Goal: Information Seeking & Learning: Learn about a topic

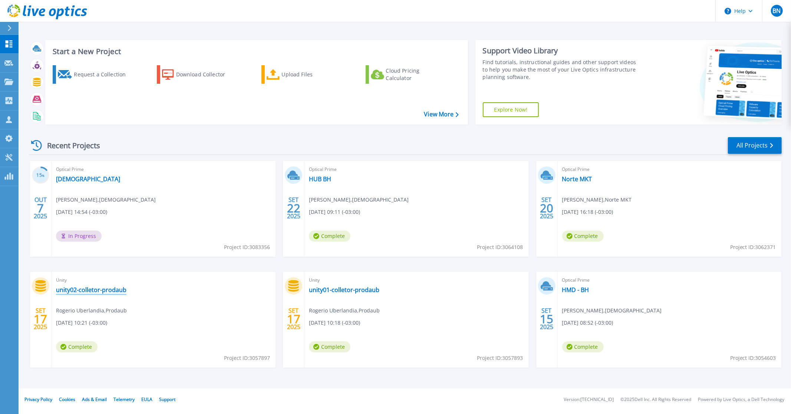
click at [115, 290] on link "unity02-colletor-prodaub" at bounding box center [91, 289] width 70 height 7
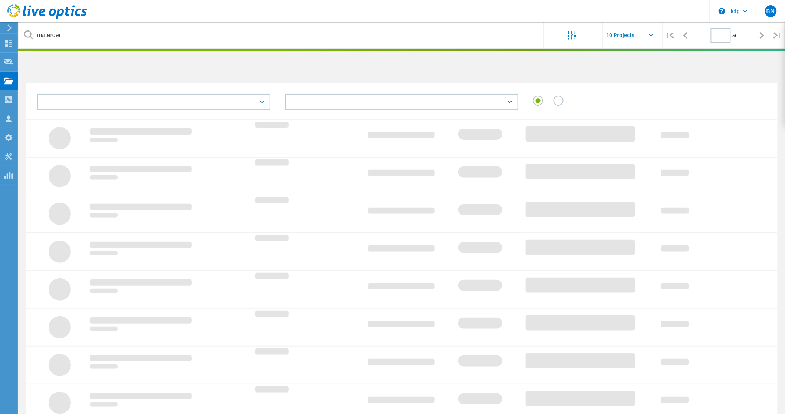
type input "1"
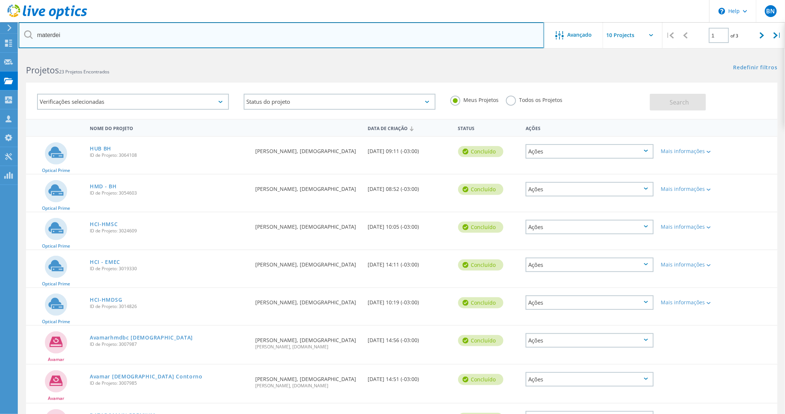
click at [117, 34] on input "materdei" at bounding box center [282, 35] width 526 height 26
type input "ufla"
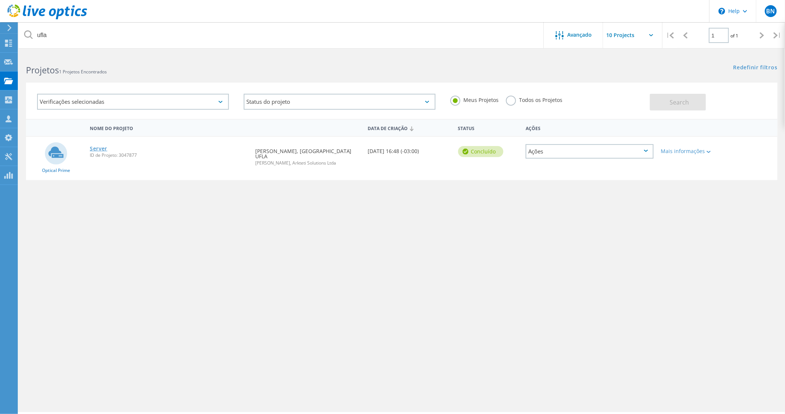
click at [102, 148] on link "Server" at bounding box center [98, 148] width 17 height 5
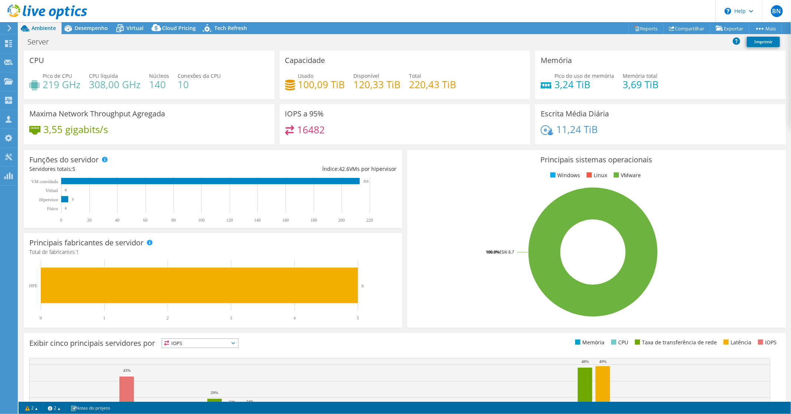
select select "SouthAmerica"
select select "BRL"
click at [82, 26] on span "Desempenho" at bounding box center [91, 27] width 33 height 7
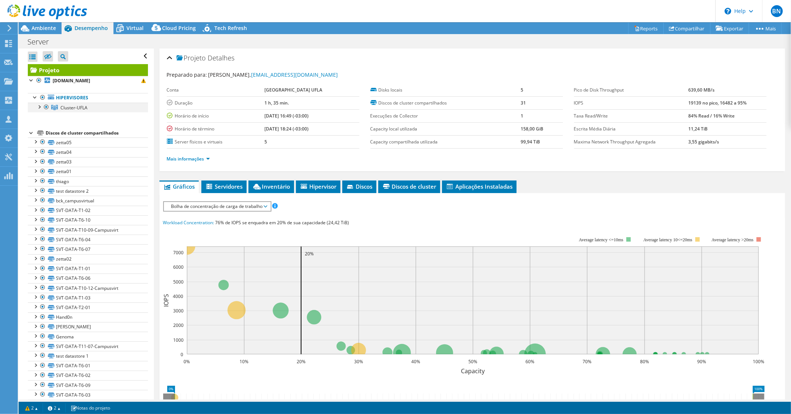
click at [39, 106] on div at bounding box center [38, 106] width 7 height 7
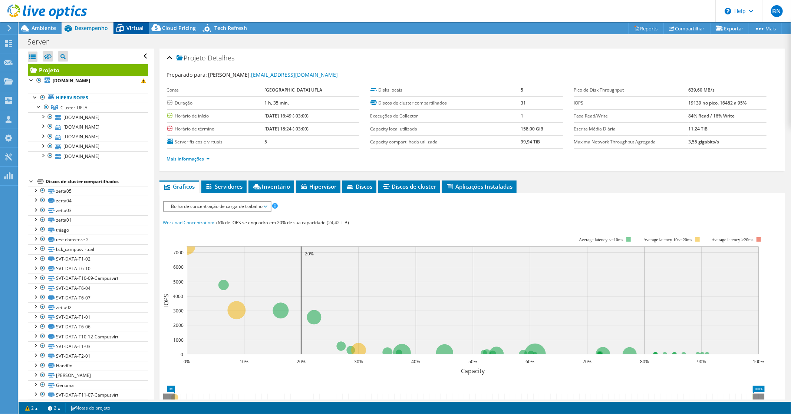
click at [124, 26] on icon at bounding box center [120, 28] width 13 height 13
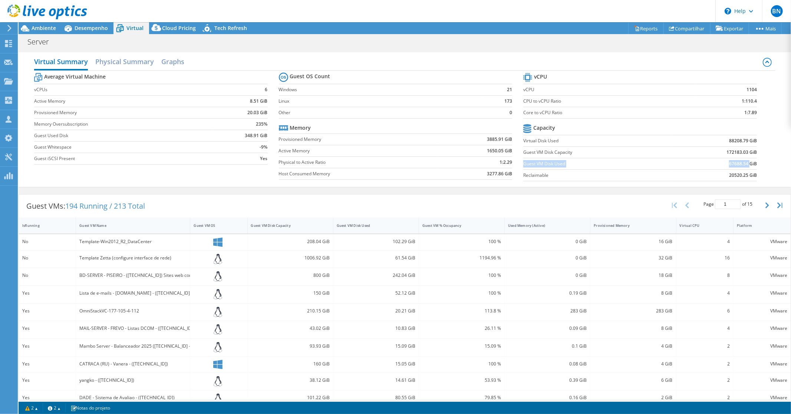
drag, startPoint x: 521, startPoint y: 163, endPoint x: 744, endPoint y: 163, distance: 223.3
click at [744, 163] on tr "Guest VM Disk Used 67688.54 GiB" at bounding box center [640, 163] width 234 height 11
click at [103, 61] on h2 "Physical Summary" at bounding box center [124, 62] width 59 height 16
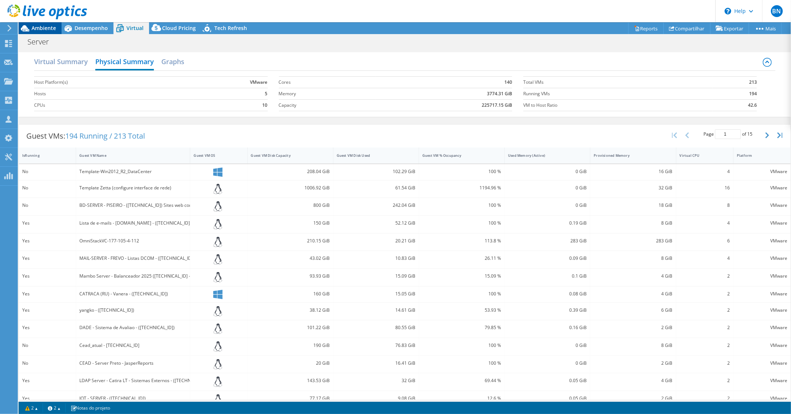
click at [49, 30] on span "Ambiente" at bounding box center [44, 27] width 24 height 7
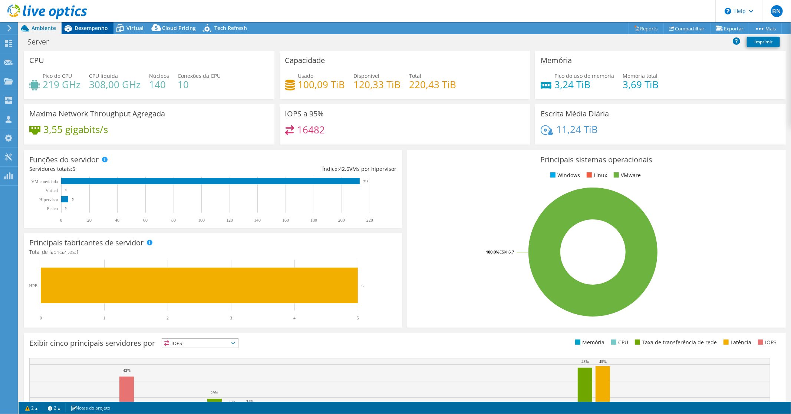
click at [98, 29] on span "Desempenho" at bounding box center [91, 27] width 33 height 7
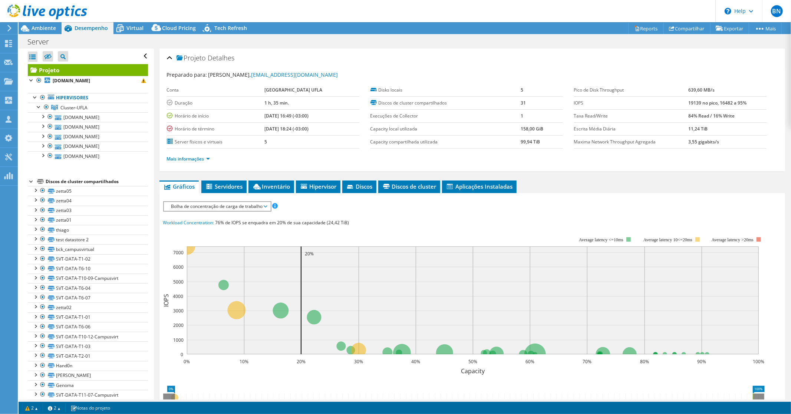
click at [233, 205] on span "Bolha de concentração de carga de trabalho" at bounding box center [217, 206] width 99 height 9
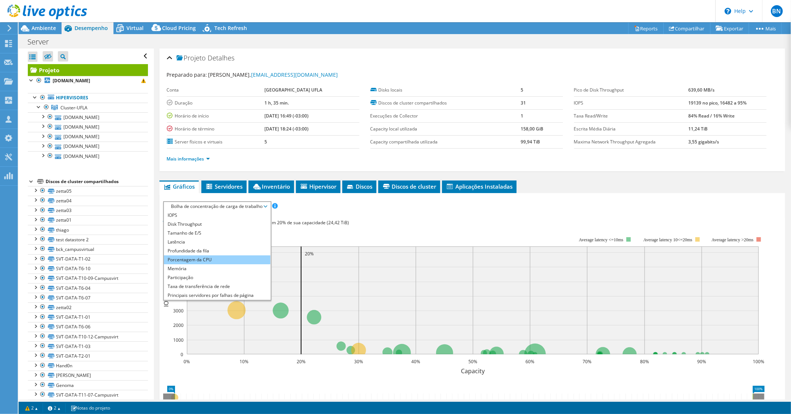
click at [193, 258] on li "Porcentagem da CPU" at bounding box center [217, 260] width 106 height 9
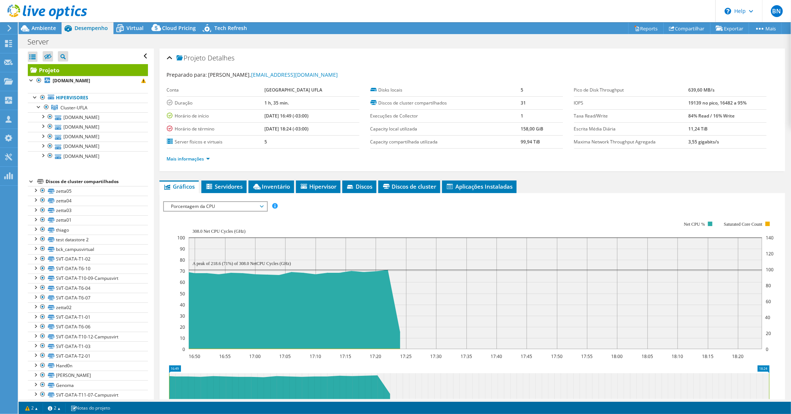
click at [596, 208] on div "IOPS Disk Throughput Tamanho de E/S Latência Profundidade da fila Porcentagem d…" at bounding box center [472, 206] width 618 height 10
click at [227, 206] on span "Porcentagem da CPU" at bounding box center [215, 206] width 95 height 9
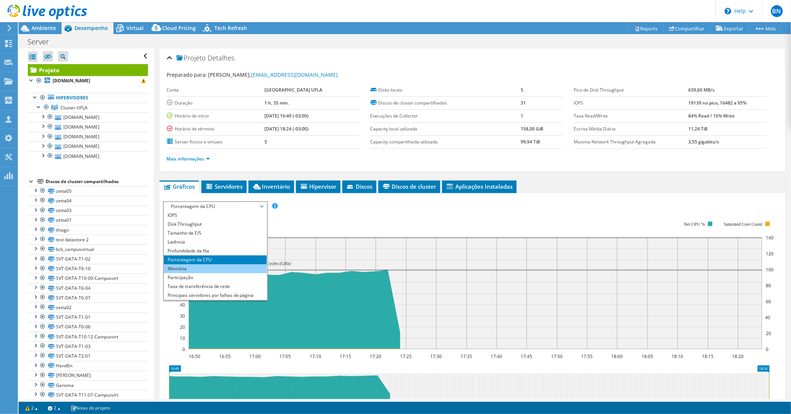
click at [198, 266] on li "Memória" at bounding box center [215, 268] width 103 height 9
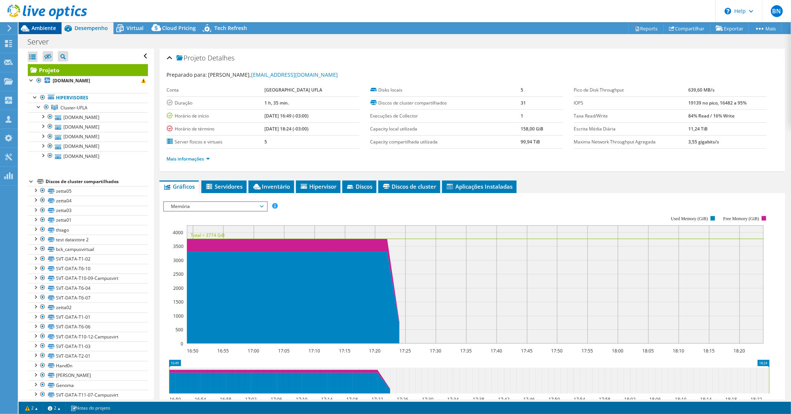
click at [39, 27] on span "Ambiente" at bounding box center [44, 27] width 24 height 7
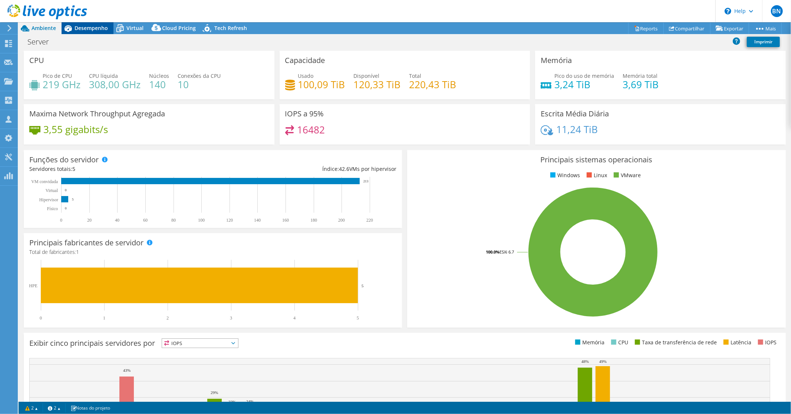
click at [88, 29] on span "Desempenho" at bounding box center [91, 27] width 33 height 7
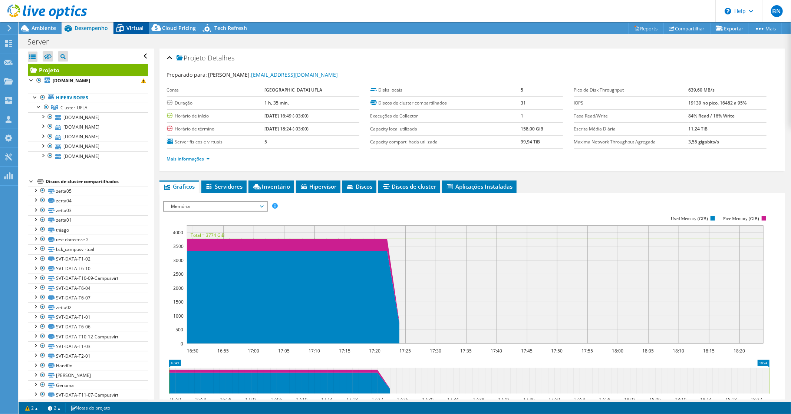
click at [132, 28] on span "Virtual" at bounding box center [134, 27] width 17 height 7
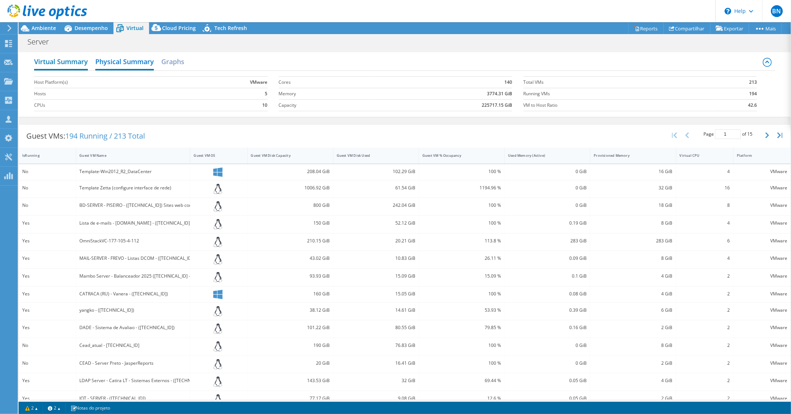
click at [65, 62] on h2 "Virtual Summary" at bounding box center [61, 62] width 54 height 16
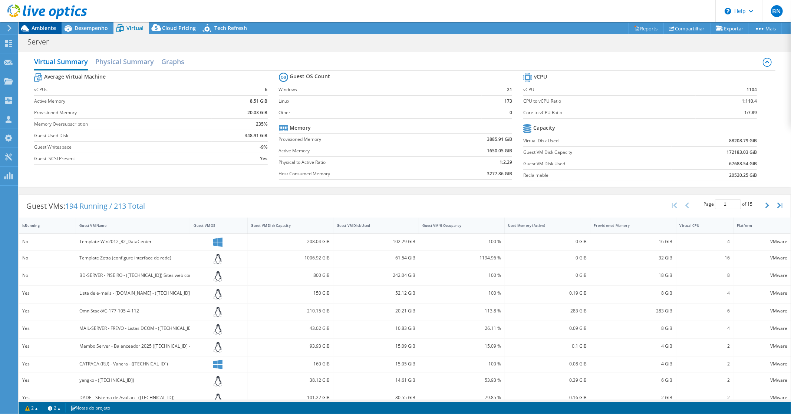
click at [40, 33] on div "Ambiente" at bounding box center [40, 28] width 43 height 12
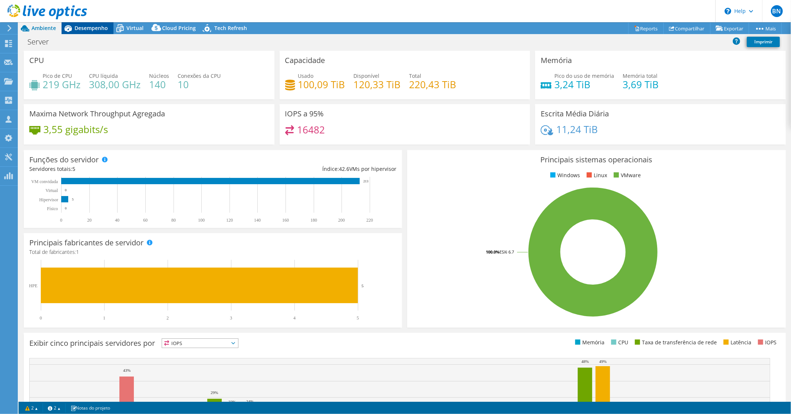
click at [86, 26] on span "Desempenho" at bounding box center [91, 27] width 33 height 7
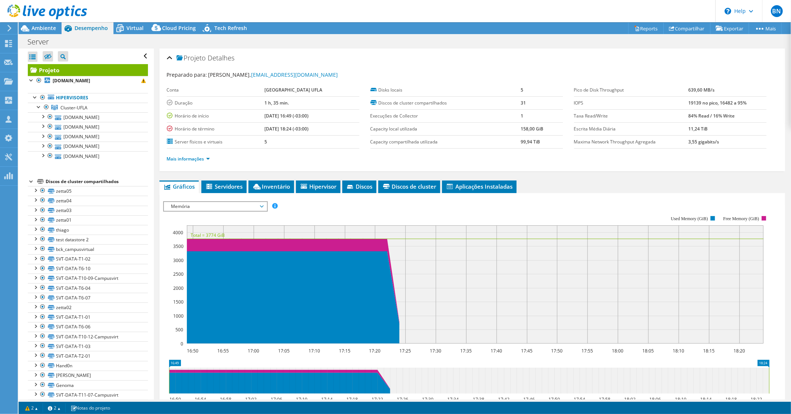
click at [227, 205] on span "Memória" at bounding box center [215, 206] width 95 height 9
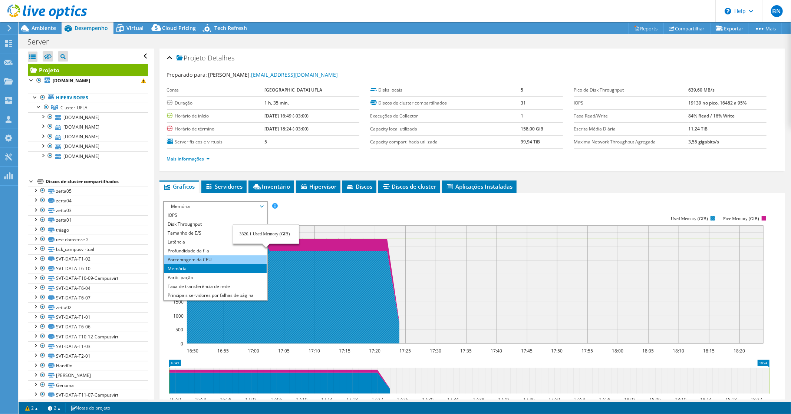
click at [210, 258] on li "Porcentagem da CPU" at bounding box center [215, 260] width 103 height 9
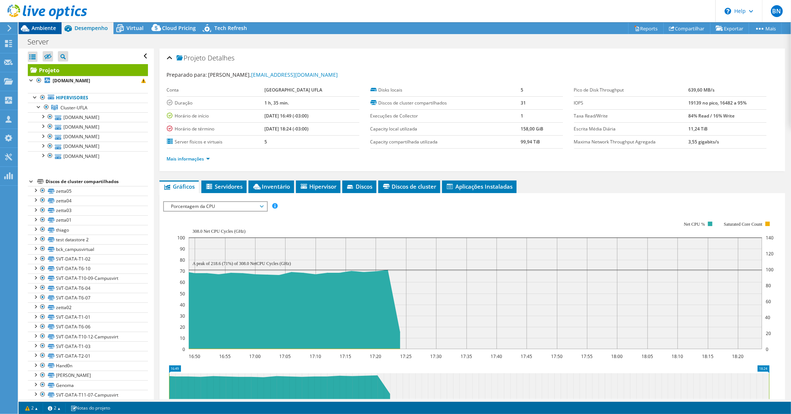
click at [34, 25] on span "Ambiente" at bounding box center [44, 27] width 24 height 7
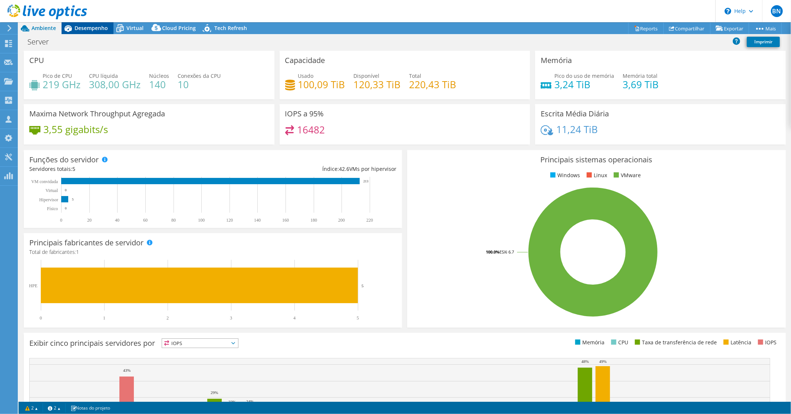
click at [82, 32] on div "Desempenho" at bounding box center [88, 28] width 52 height 12
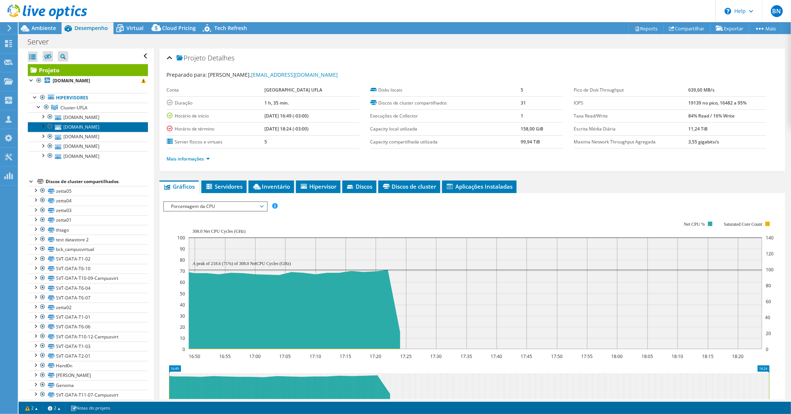
click at [74, 127] on link "habanera02.ufla.br" at bounding box center [88, 127] width 120 height 10
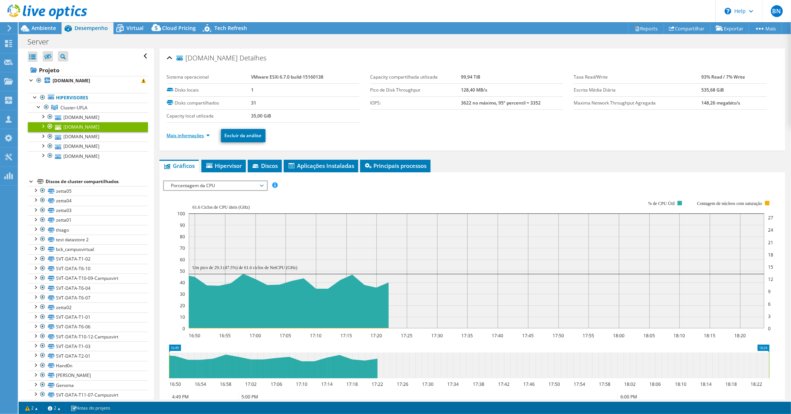
click at [205, 135] on link "Mais informações" at bounding box center [188, 135] width 43 height 6
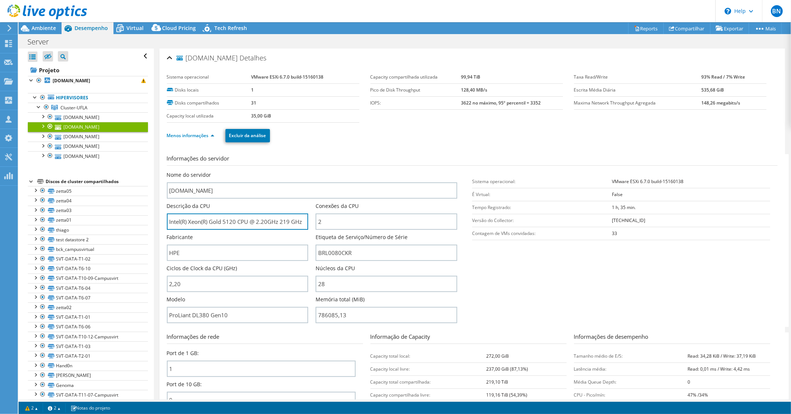
drag, startPoint x: 237, startPoint y: 220, endPoint x: 143, endPoint y: 220, distance: 93.5
click at [143, 220] on div "Abrir Todos Fechar Todos Ocultar nós excluídos Filtro de árvore do projeto" at bounding box center [405, 224] width 773 height 351
click at [40, 27] on span "Ambiente" at bounding box center [44, 27] width 24 height 7
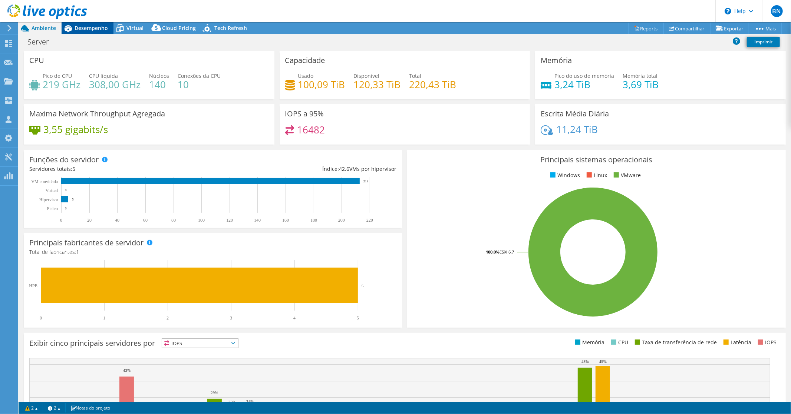
click at [90, 27] on span "Desempenho" at bounding box center [91, 27] width 33 height 7
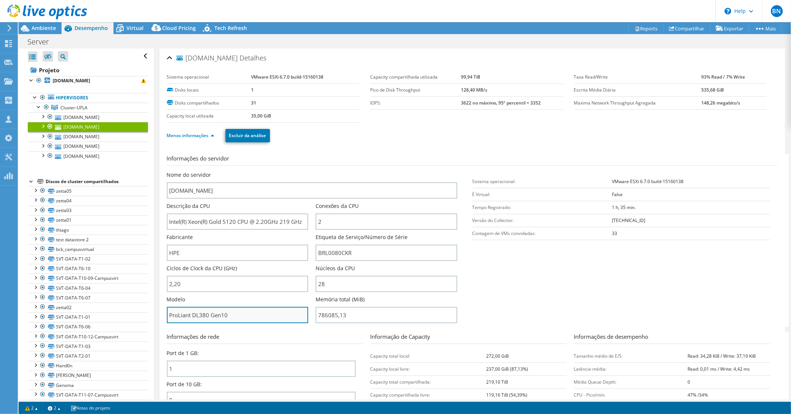
click at [235, 316] on input "ProLiant DL380 Gen10" at bounding box center [238, 315] width 142 height 16
drag, startPoint x: 211, startPoint y: 315, endPoint x: 193, endPoint y: 316, distance: 18.5
click at [193, 316] on input "ProLiant DL380 Gen10" at bounding box center [238, 315] width 142 height 16
click at [39, 24] on span "Ambiente" at bounding box center [44, 27] width 24 height 7
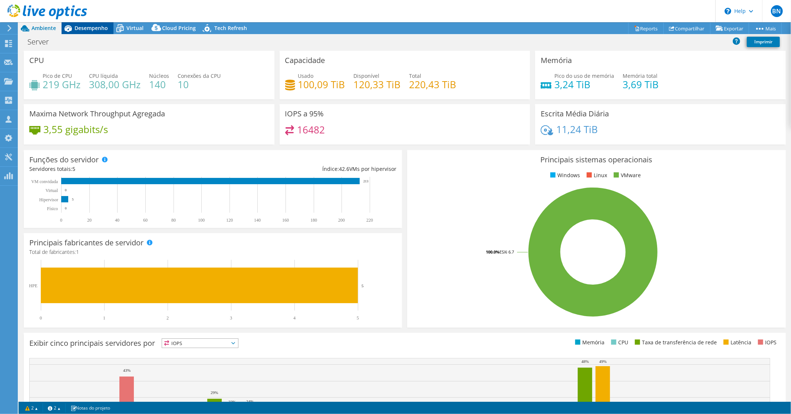
click at [80, 26] on span "Desempenho" at bounding box center [91, 27] width 33 height 7
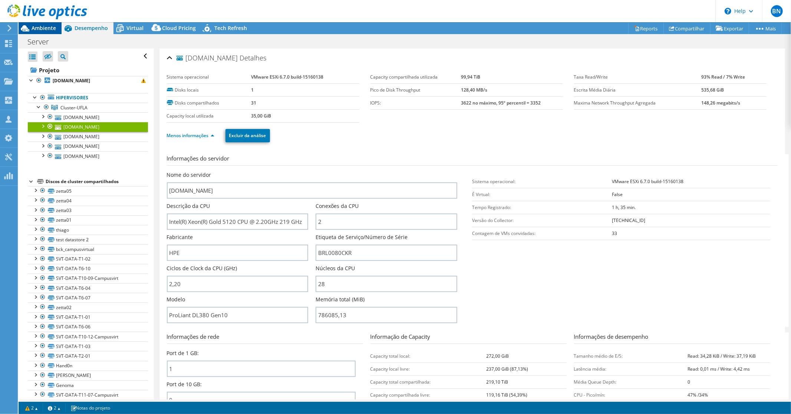
click at [35, 25] on span "Ambiente" at bounding box center [44, 27] width 24 height 7
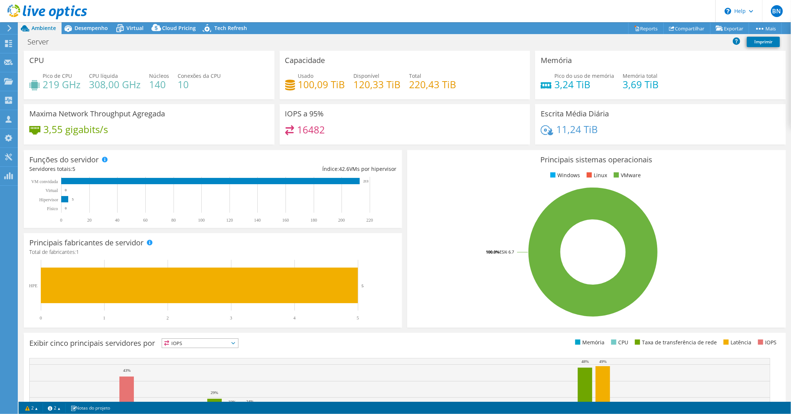
click at [220, 127] on div "3,55 gigabits/s" at bounding box center [149, 133] width 240 height 16
click at [98, 26] on span "Desempenho" at bounding box center [91, 27] width 33 height 7
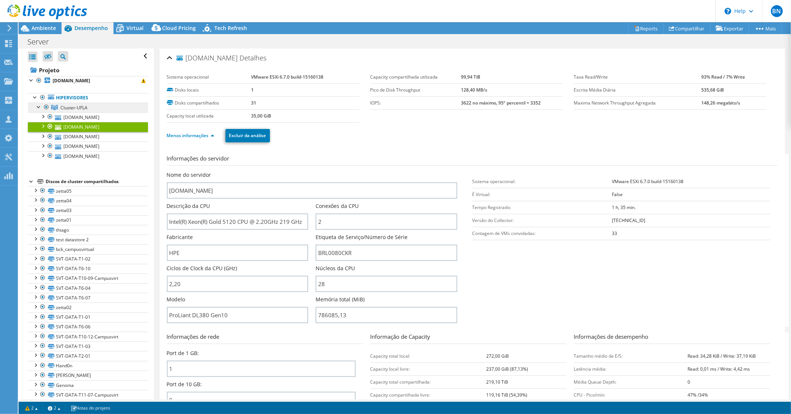
click at [83, 108] on span "Cluster-UFLA" at bounding box center [73, 108] width 27 height 6
